Goal: Task Accomplishment & Management: Complete application form

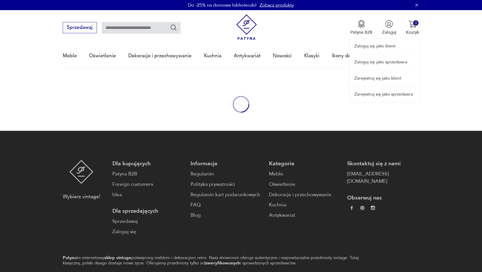
click at [382, 66] on link "Zaloguj się jako sprzedawca" at bounding box center [385, 61] width 70 height 15
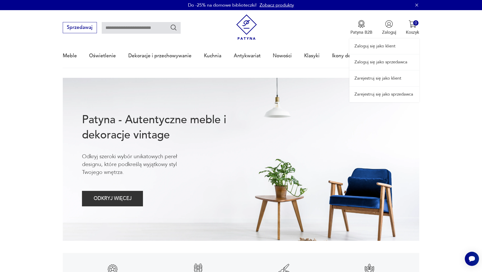
click at [380, 80] on link "Zarejestruj się jako klient" at bounding box center [385, 77] width 70 height 15
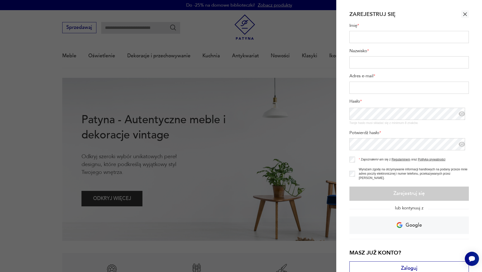
drag, startPoint x: 301, startPoint y: 125, endPoint x: 385, endPoint y: 72, distance: 98.9
click at [303, 124] on div at bounding box center [241, 136] width 482 height 272
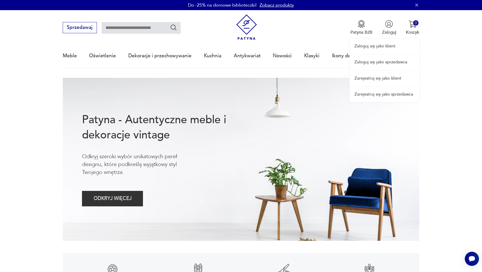
click at [374, 62] on link "Zaloguj się jako sprzedawca" at bounding box center [385, 61] width 70 height 15
